Goal: Navigation & Orientation: Find specific page/section

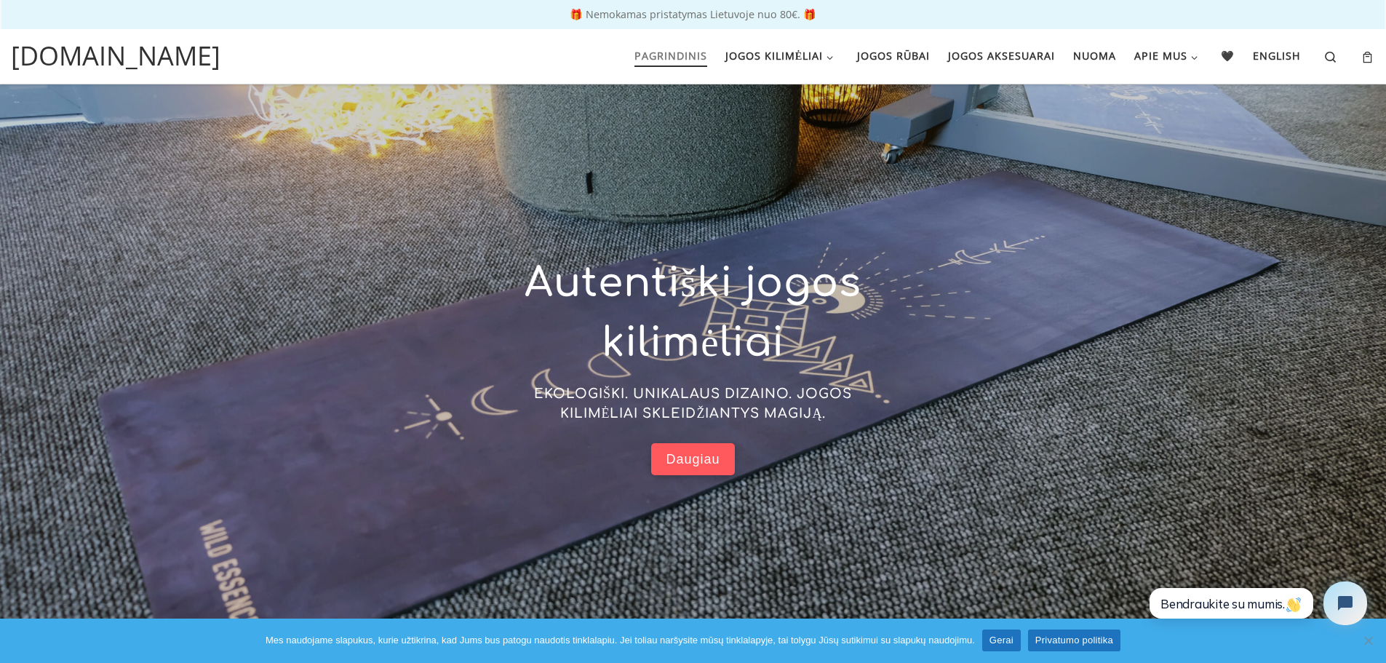
click at [700, 461] on span "Daugiau" at bounding box center [693, 459] width 54 height 17
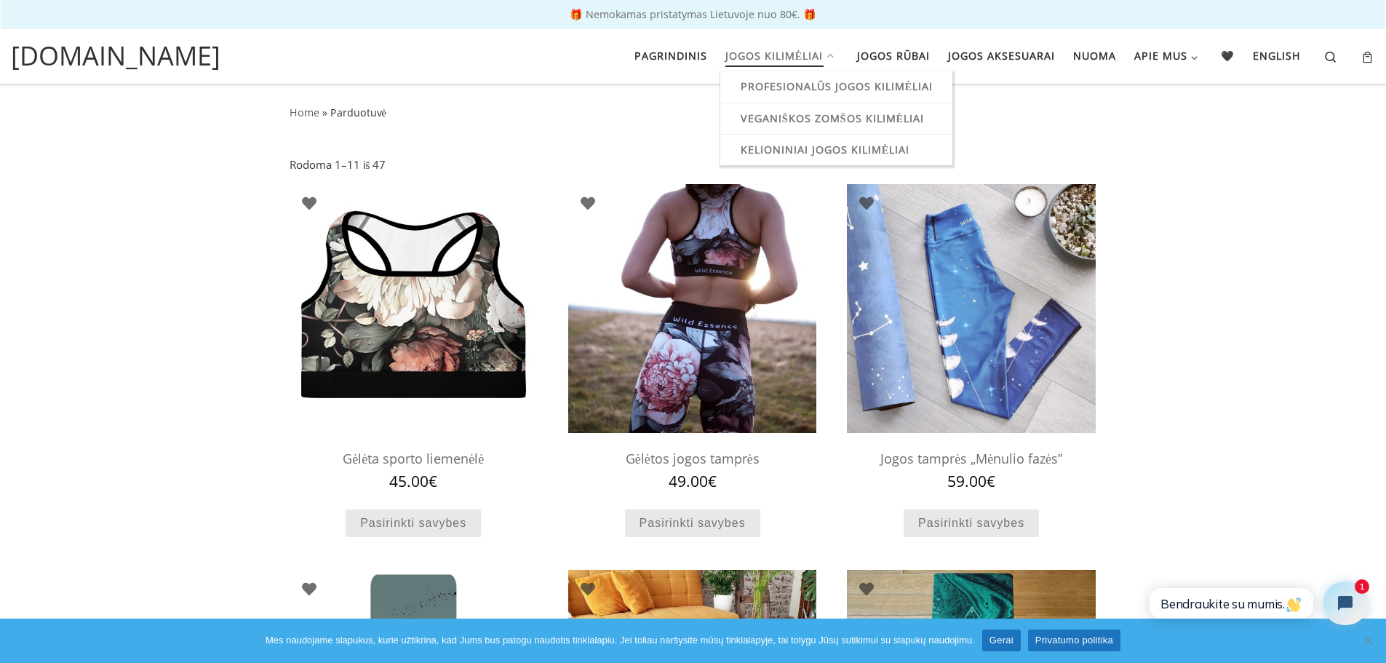
click at [827, 56] on icon at bounding box center [830, 56] width 15 height 1
click at [835, 80] on span "Profesionalūs jogos kilimėliai" at bounding box center [839, 84] width 193 height 27
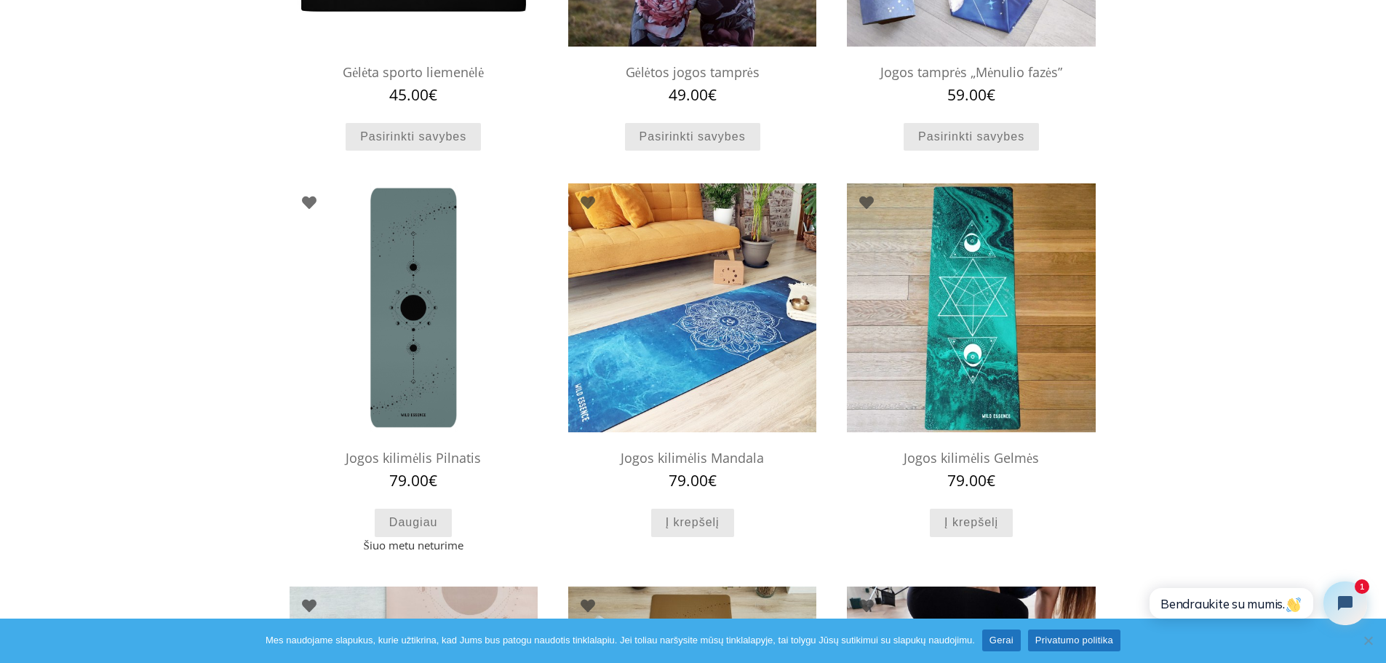
scroll to position [437, 0]
